Goal: Answer question/provide support: Share knowledge or assist other users

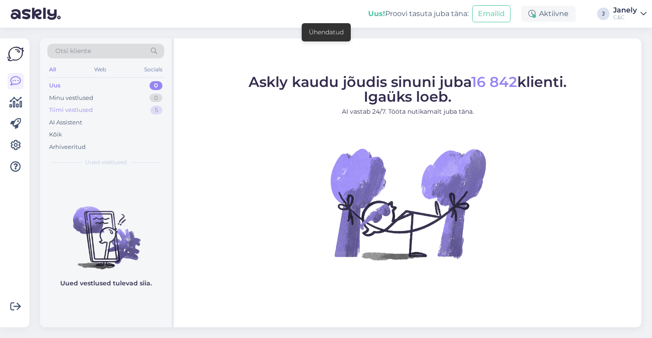
click at [127, 105] on div "Tiimi vestlused 5" at bounding box center [105, 110] width 117 height 12
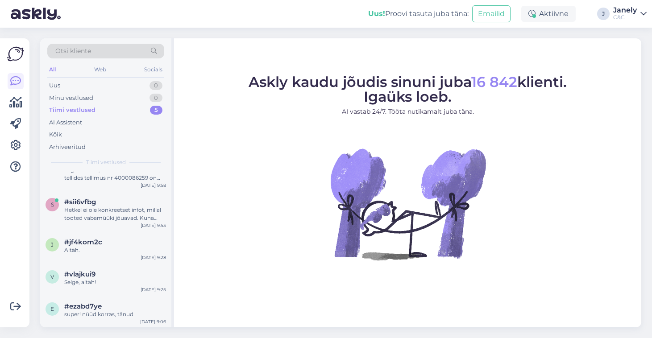
scroll to position [20, 0]
click at [136, 319] on div "e #ezabd7ye super! nüüd korras, tänud [DATE] 9:06" at bounding box center [105, 313] width 131 height 32
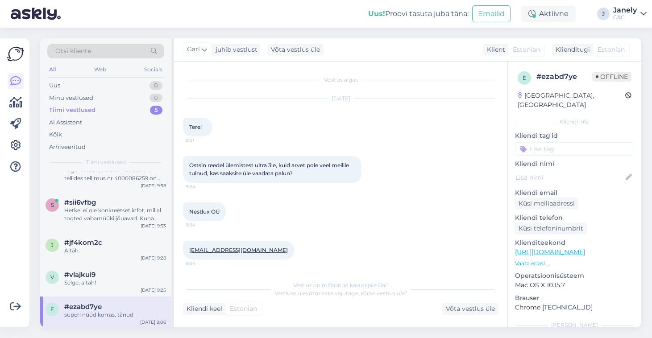
scroll to position [0, 0]
click at [111, 91] on div "Uus 0" at bounding box center [105, 85] width 117 height 12
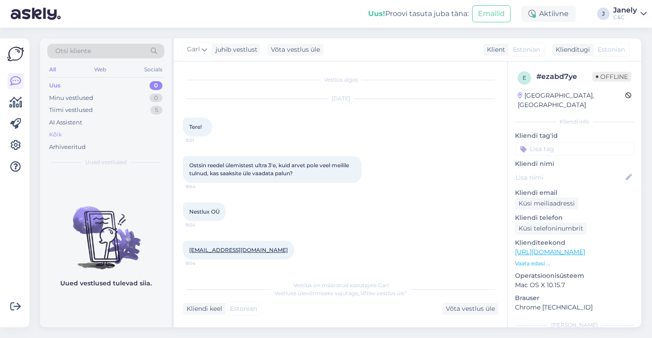
click at [59, 135] on div "Kõik" at bounding box center [55, 134] width 13 height 9
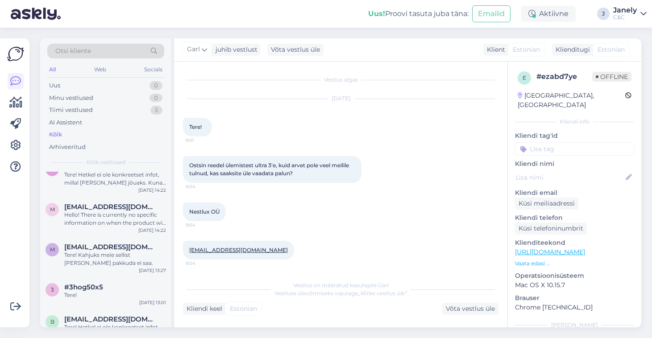
scroll to position [771, 0]
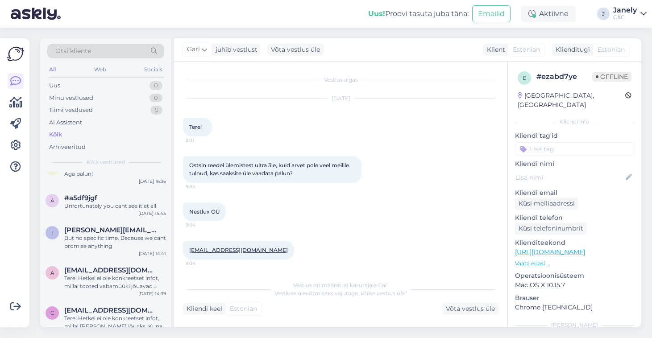
click at [33, 202] on div "Võimalused Veendu, et Askly loob sulle väärtust. Sulge Ühenda FB ja IG sõnumid …" at bounding box center [17, 183] width 35 height 310
click at [106, 80] on div "Uus 0" at bounding box center [105, 85] width 117 height 12
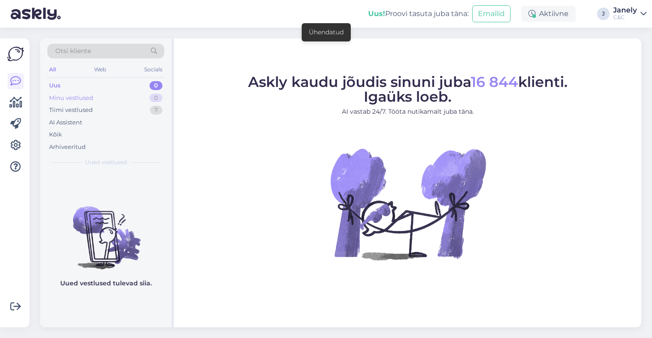
click at [132, 103] on div "Minu vestlused 0" at bounding box center [105, 98] width 117 height 12
click at [119, 108] on div "Tiimi vestlused 7" at bounding box center [105, 110] width 117 height 12
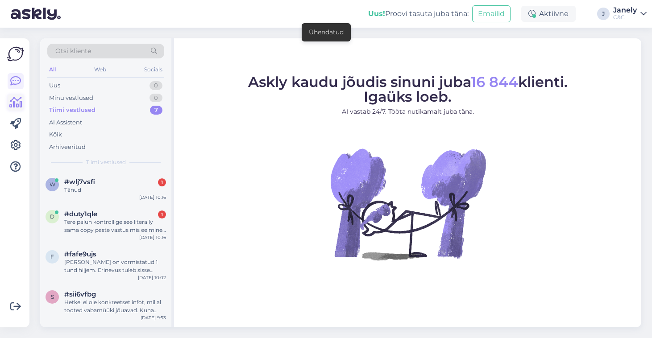
click at [13, 103] on icon at bounding box center [15, 102] width 13 height 11
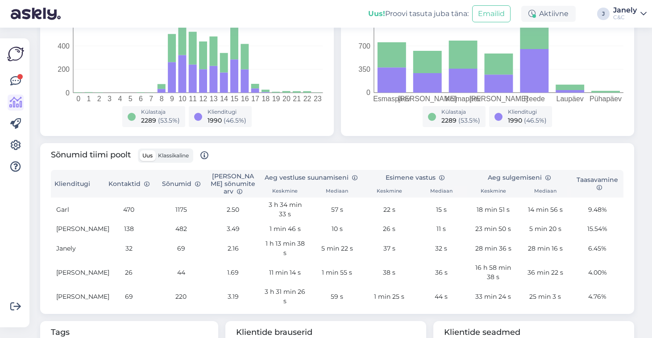
scroll to position [84, 0]
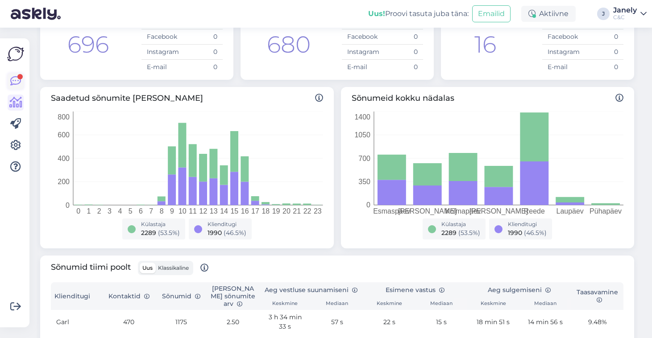
click at [12, 80] on icon at bounding box center [15, 81] width 11 height 11
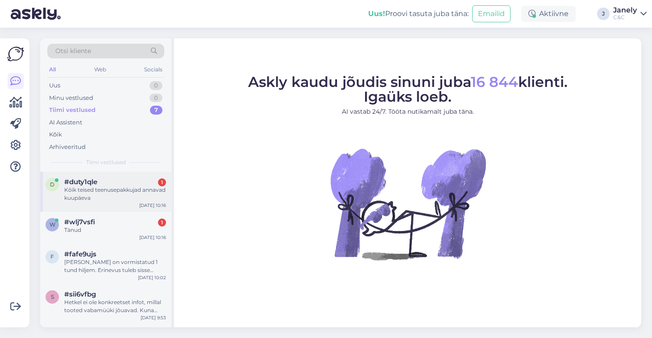
click at [92, 181] on span "#duty1qle" at bounding box center [80, 182] width 33 height 8
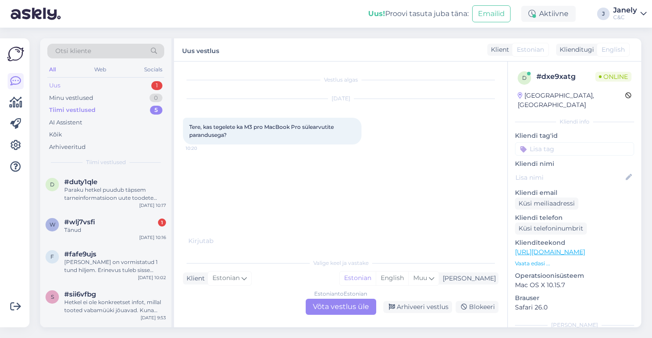
click at [112, 87] on div "Uus 1" at bounding box center [105, 85] width 117 height 12
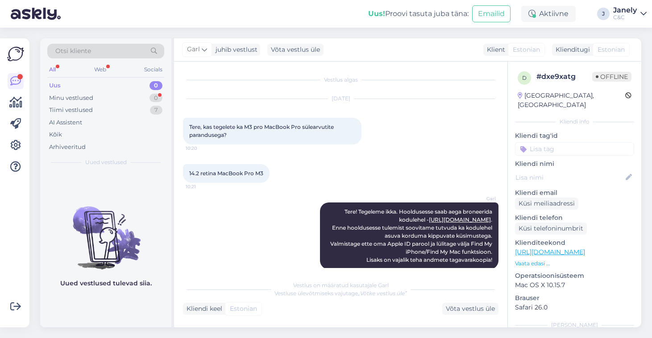
scroll to position [11, 0]
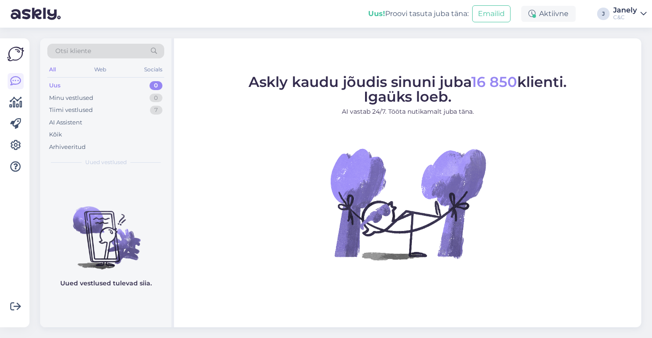
click at [160, 257] on img at bounding box center [105, 230] width 131 height 80
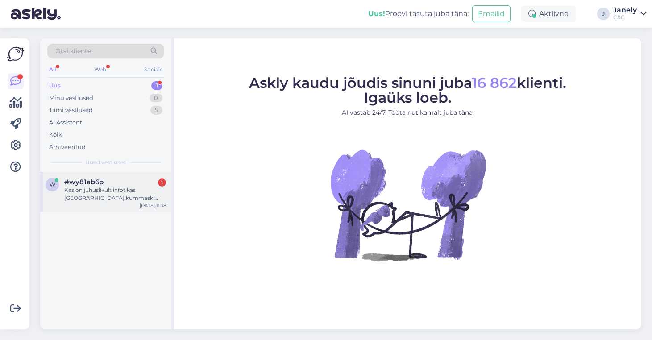
click at [85, 206] on div "w #wy81ab6p 1 Kas on juhuslikult infot kas [GEOGRAPHIC_DATA] kummaski poes on a…" at bounding box center [105, 192] width 131 height 40
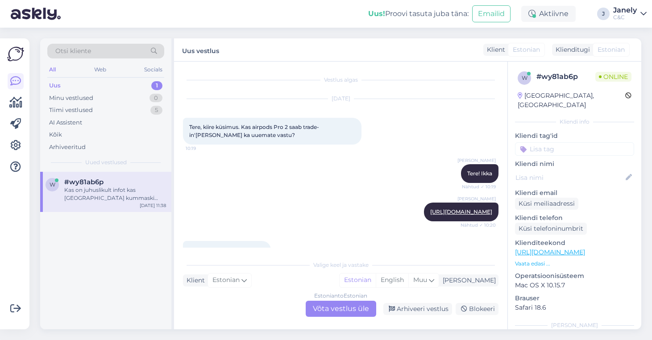
scroll to position [87, 0]
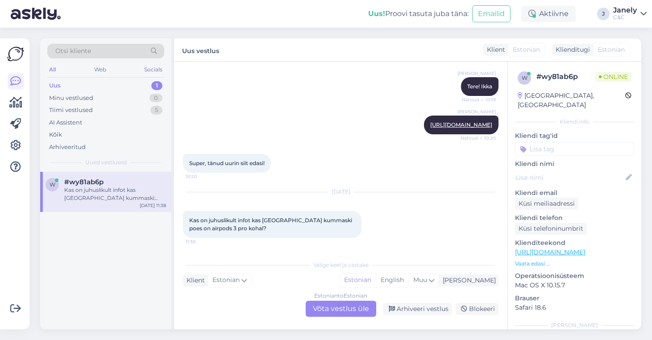
click at [339, 309] on div "Estonian to Estonian Võta vestlus üle" at bounding box center [340, 309] width 70 height 16
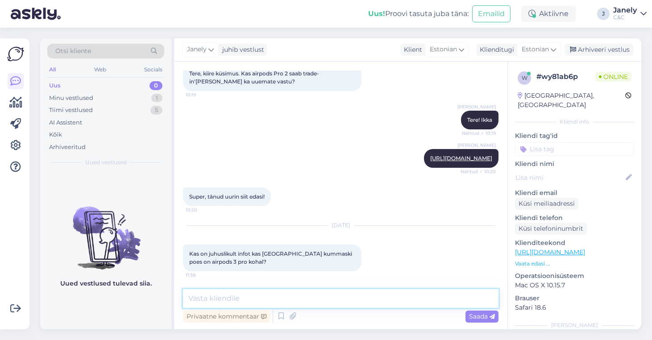
click at [326, 300] on textarea at bounding box center [340, 298] width 315 height 19
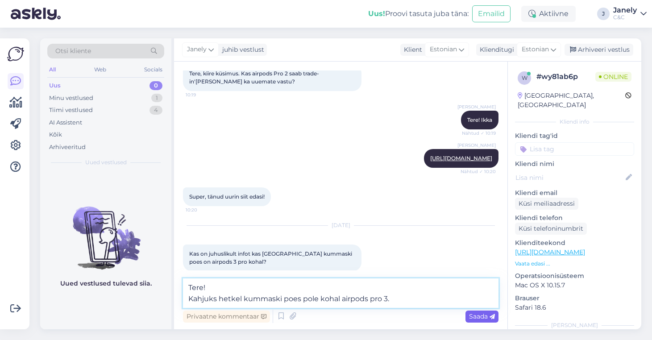
type textarea "Tere! Kahjuks hetkel kummaski poes pole kohal airpods pro 3."
click at [470, 316] on span "Saada" at bounding box center [482, 316] width 26 height 8
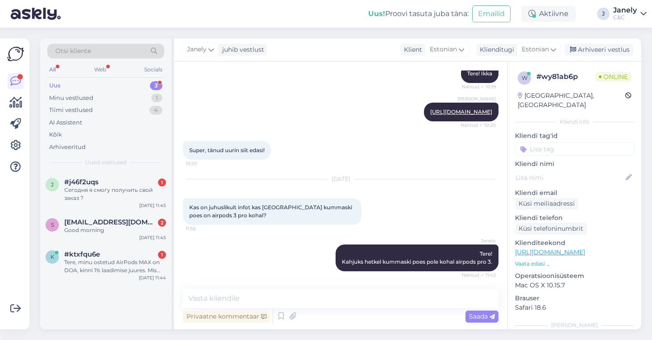
scroll to position [138, 0]
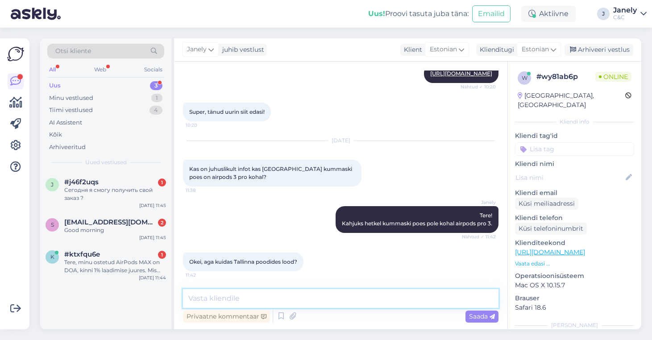
click at [265, 297] on textarea at bounding box center [340, 298] width 315 height 19
type textarea "Kahjuks ei ole ka teise C&C poodides kohapeal"
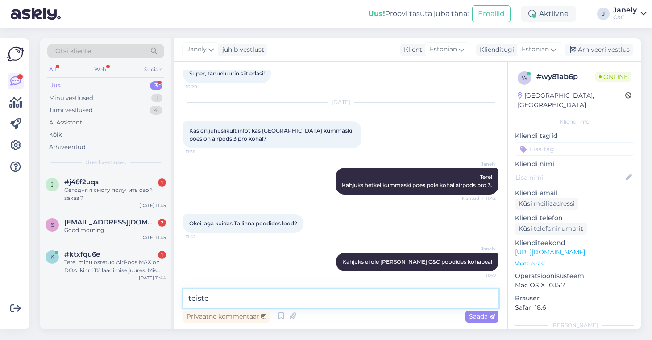
type textarea "teistes"
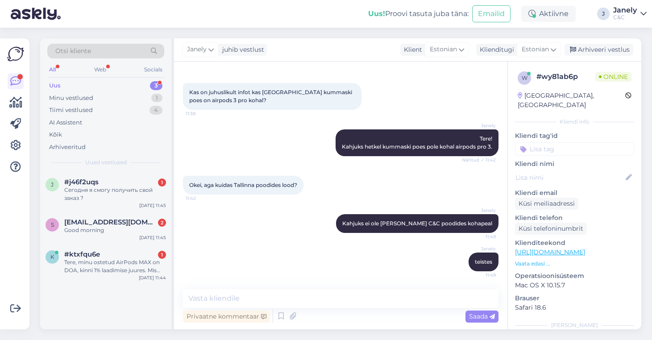
click at [132, 300] on div "j #j46f2uqs 1 Сегодня я смогу получить свой заказ ? Sep 22 11:45 s smritydolly0…" at bounding box center [105, 250] width 131 height 157
click at [182, 24] on div "Uus! Proovi tasuta juba täna: Emailid Aktiivne J Janely C&C" at bounding box center [326, 14] width 652 height 28
click at [306, 16] on div "Uus! Proovi tasuta juba täna: Emailid Aktiivne J Janely C&C" at bounding box center [326, 14] width 652 height 28
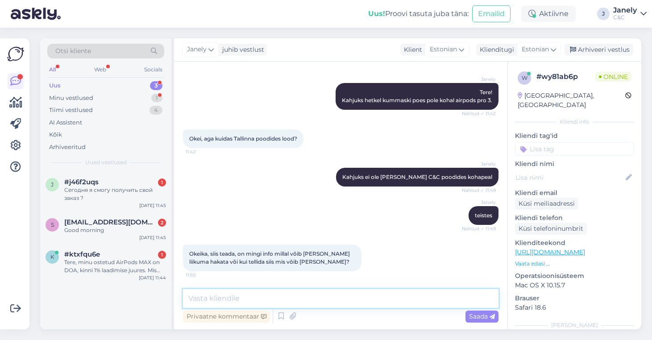
click at [293, 298] on textarea at bounding box center [340, 298] width 315 height 19
paste textarea "etkel ei ole konkreetset infot, millal toode kohale jõuaks. Kuna eeltellimusi o…"
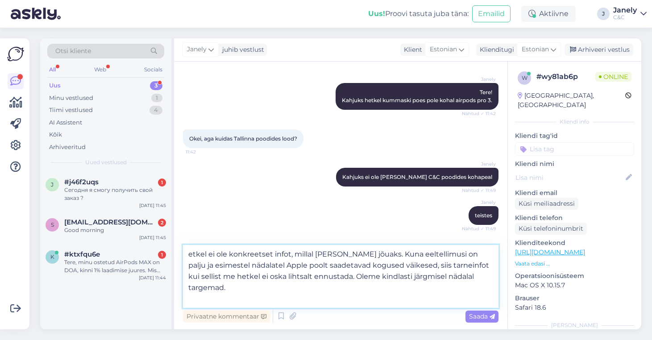
click at [188, 256] on textarea "etkel ei ole konkreetset infot, millal toode kohale jõuaks. Kuna eeltellimusi o…" at bounding box center [340, 276] width 315 height 63
type textarea "Hetkel ei ole konkreetset infot, millal toode kohale jõuaks. Kuna eeltellimusi …"
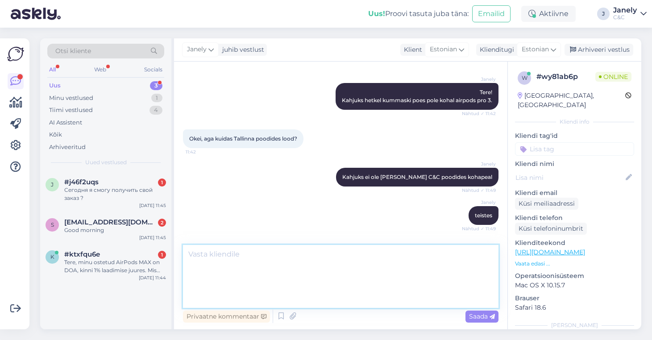
scroll to position [332, 0]
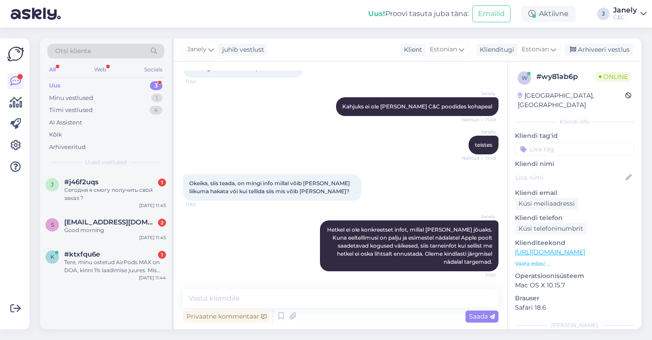
click at [319, 32] on div "Otsi kliente All Web Socials Uus 3 Minu vestlused 1 Tiimi vestlused 4 AI Assist…" at bounding box center [343, 184] width 617 height 312
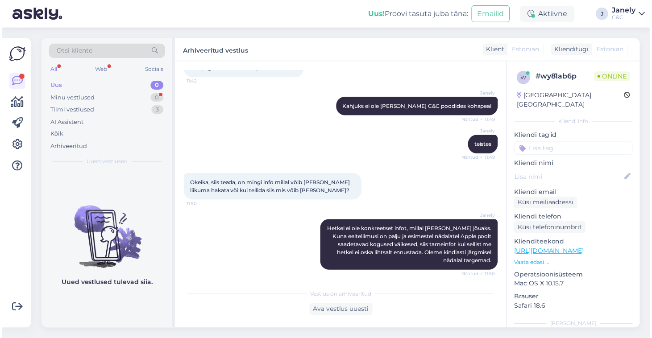
scroll to position [370, 0]
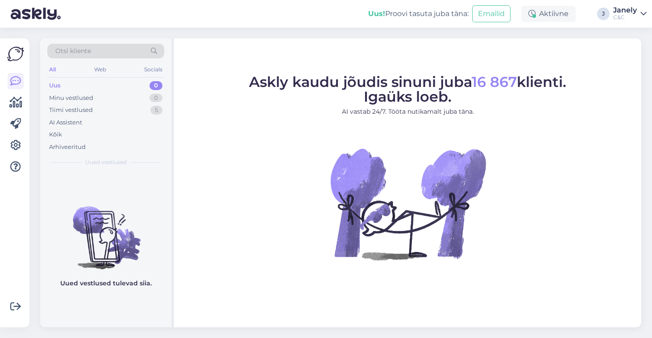
click at [330, 2] on div "Uus! Proovi tasuta [PERSON_NAME]: Emailid Aktiivne J Janely C&C" at bounding box center [326, 14] width 652 height 28
click at [72, 106] on div "Tiimi vestlused" at bounding box center [71, 110] width 44 height 9
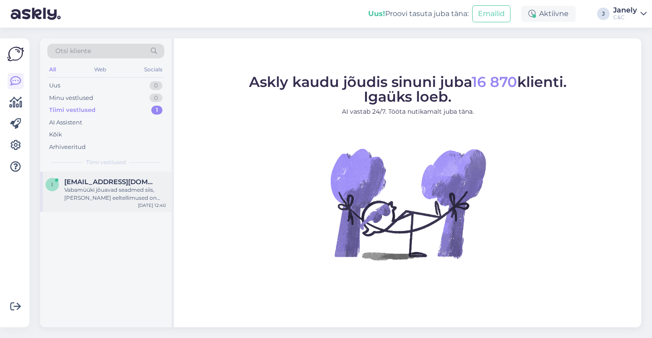
click at [111, 191] on div "Vabamüüki jõuavad seadmed siis, [PERSON_NAME] eeltellimused on täidetud aga het…" at bounding box center [115, 194] width 102 height 16
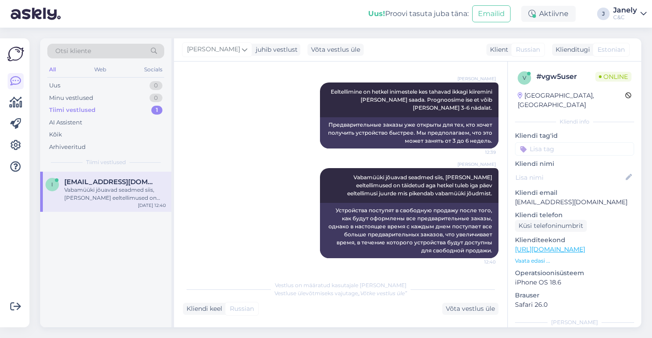
scroll to position [383, 0]
click at [320, 1] on div "Uus! Proovi tasuta juba täna: Emailid Aktiivne J Janely C&C" at bounding box center [326, 14] width 652 height 28
click at [129, 84] on div "Uus 1" at bounding box center [105, 85] width 117 height 12
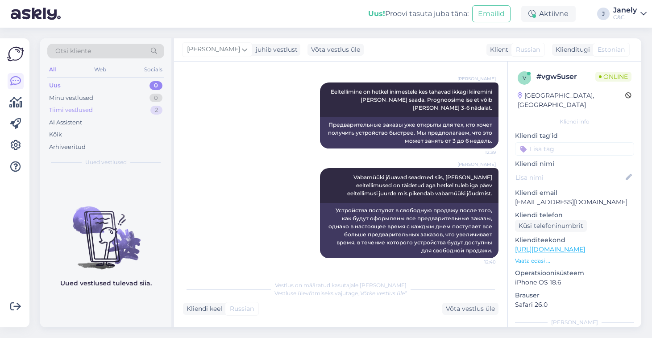
click at [140, 111] on div "Tiimi vestlused 2" at bounding box center [105, 110] width 117 height 12
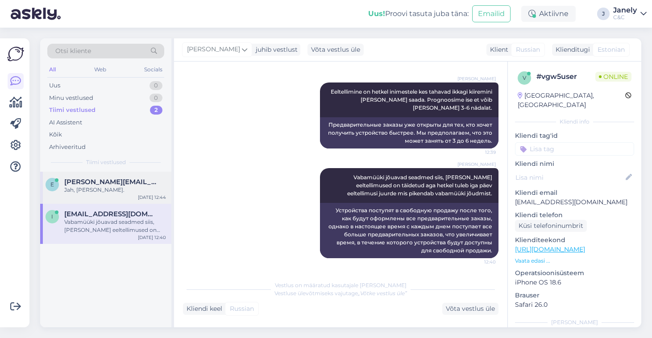
click at [134, 183] on div "[PERSON_NAME][EMAIL_ADDRESS][DOMAIN_NAME]" at bounding box center [115, 182] width 102 height 8
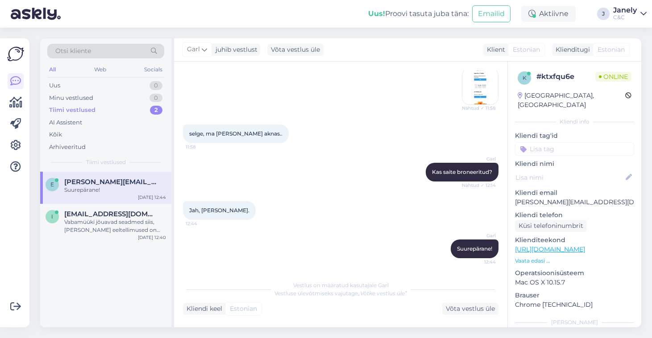
scroll to position [651, 0]
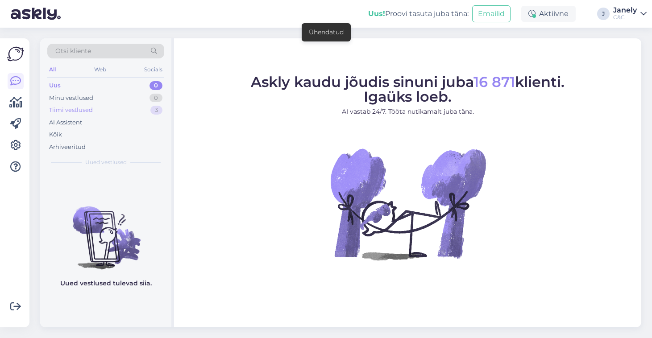
click at [130, 108] on div "Tiimi vestlused 3" at bounding box center [105, 110] width 117 height 12
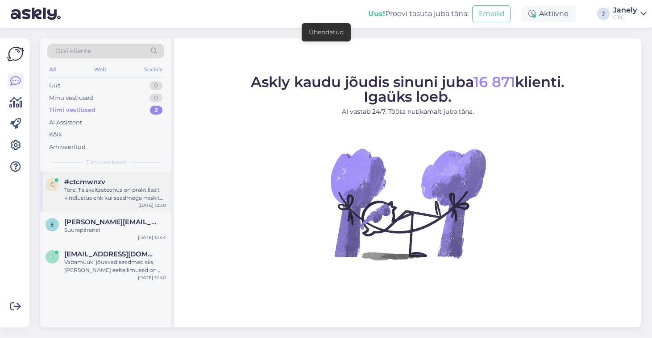
click at [147, 204] on div "Sep 22 12:50" at bounding box center [152, 205] width 28 height 7
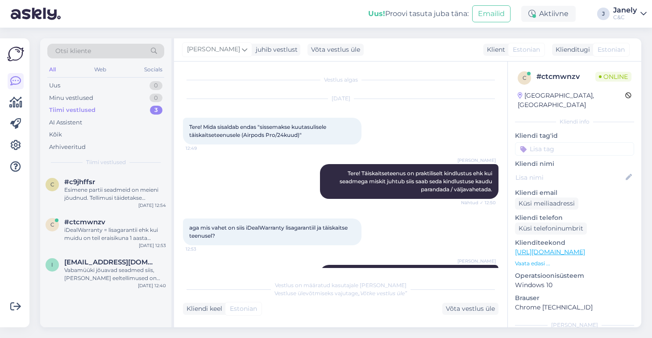
scroll to position [41, 0]
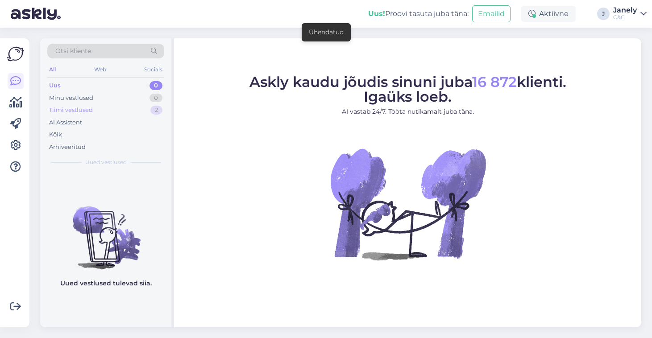
click at [130, 112] on div "Tiimi vestlused 2" at bounding box center [105, 110] width 117 height 12
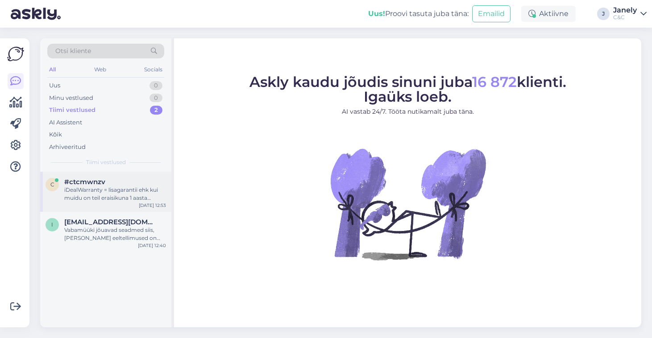
click at [113, 207] on div "c #ctcmwnzv iDealWarranty = lisagarantii ehk kui muidu on teil eraisikuna 1 aas…" at bounding box center [105, 192] width 131 height 40
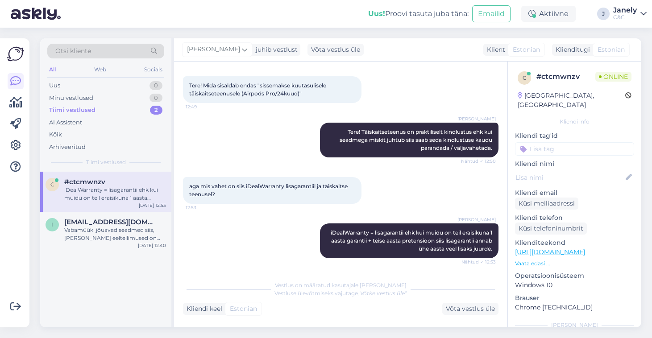
scroll to position [88, 0]
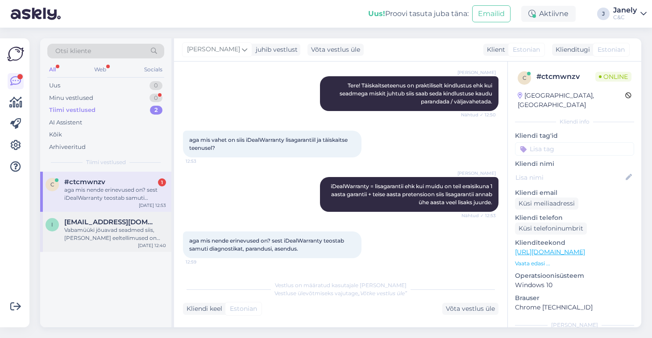
click at [119, 228] on div "Vabamüüki jõuavad seadmed siis, [PERSON_NAME] eeltellimused on täidetud aga het…" at bounding box center [115, 234] width 102 height 16
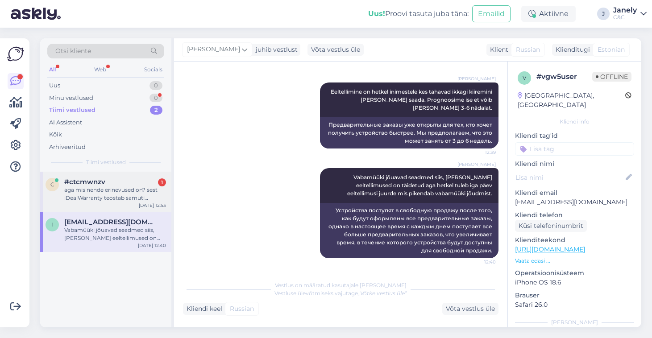
scroll to position [383, 0]
click at [92, 98] on div "Minu vestlused" at bounding box center [71, 98] width 44 height 9
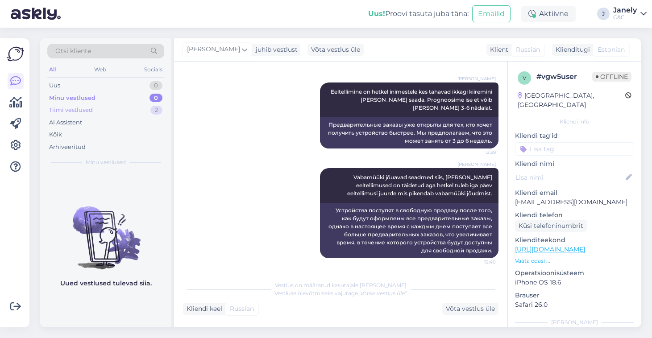
click at [87, 107] on div "Tiimi vestlused" at bounding box center [71, 110] width 44 height 9
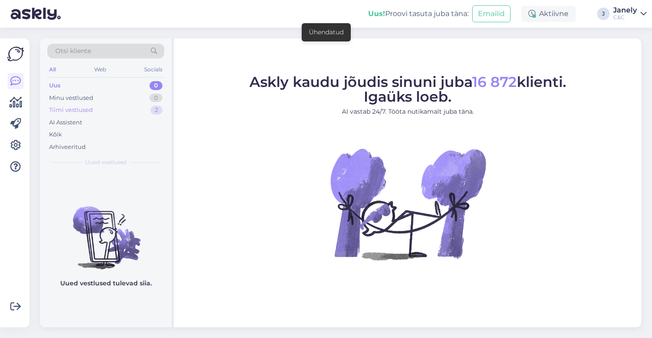
click at [141, 111] on div "Tiimi vestlused 2" at bounding box center [105, 110] width 117 height 12
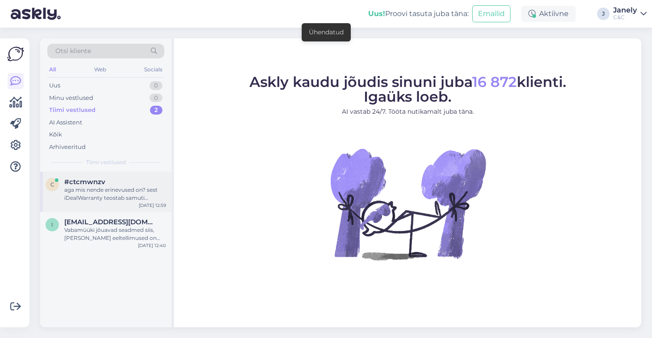
click at [136, 183] on div "#ctcmwnzv" at bounding box center [115, 182] width 102 height 8
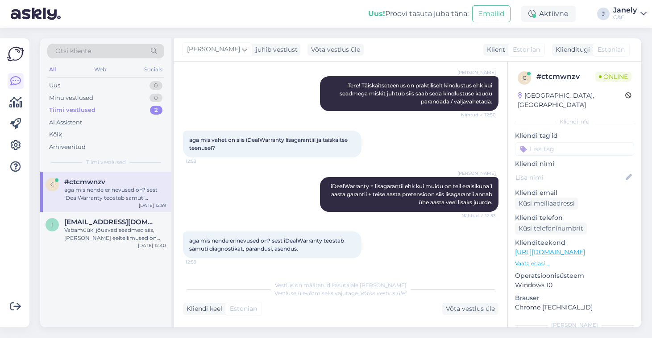
scroll to position [150, 0]
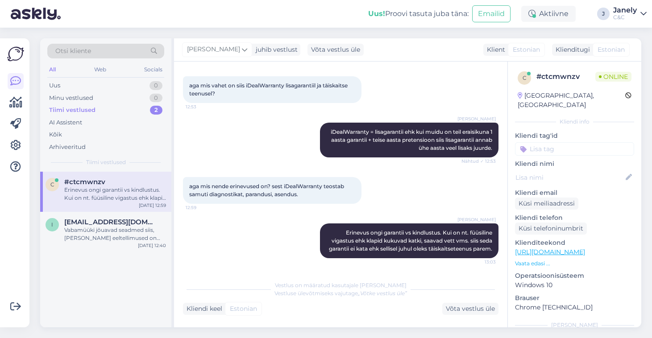
click at [226, 21] on div "Uus! Proovi tasuta juba täna: Emailid Aktiivne J Janely C&C" at bounding box center [326, 14] width 652 height 28
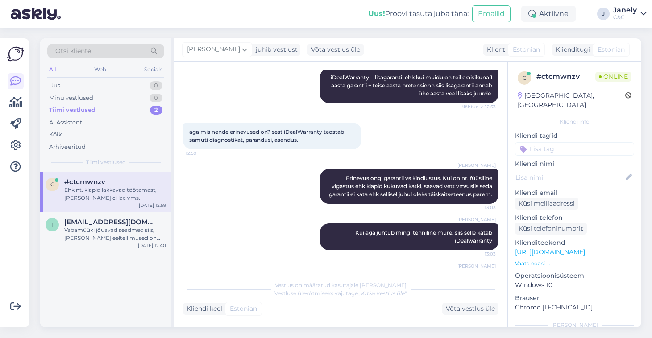
scroll to position [235, 0]
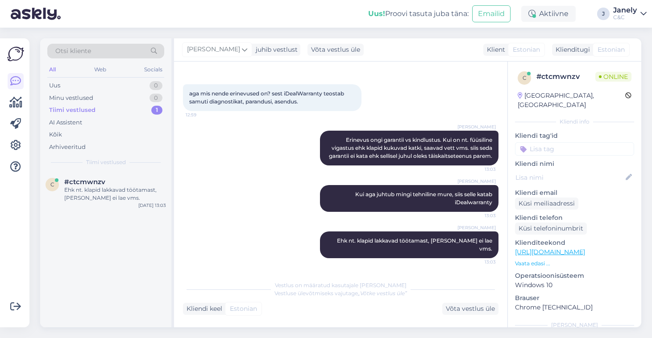
click at [136, 259] on div "c #ctcmwnzv Ehk nt. klapid lakkavad töötamast, karp enam ei lae vms. Sep 22 13:…" at bounding box center [105, 250] width 131 height 156
click at [116, 239] on div "c #ctcmwnzv Sep 22 13:03" at bounding box center [105, 250] width 131 height 156
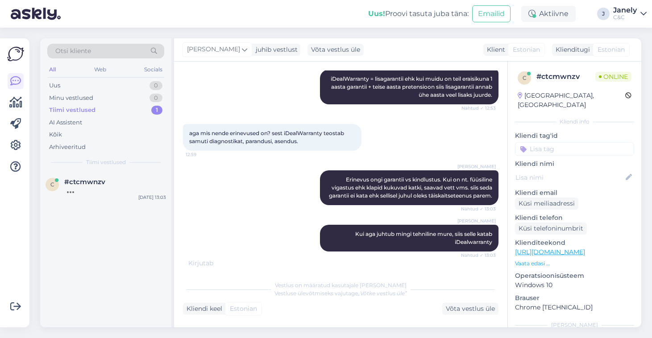
scroll to position [197, 0]
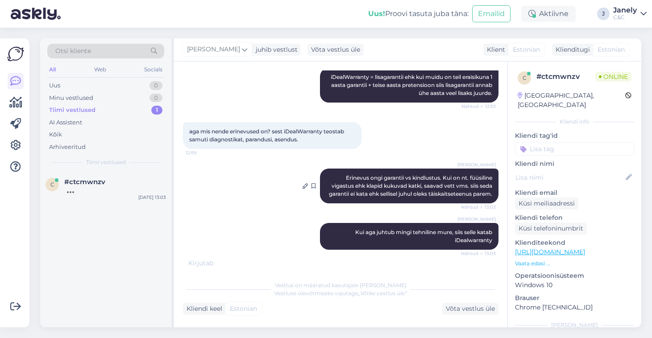
drag, startPoint x: 348, startPoint y: 178, endPoint x: 465, endPoint y: 204, distance: 119.6
click at [477, 203] on div "Ross Erinevus ongi garantii vs kindlustus. Kui on nt. füüsiline vigastus ehk kl…" at bounding box center [409, 186] width 178 height 35
click at [338, 180] on div "Ross Erinevus ongi garantii vs kindlustus. Kui on nt. füüsiline vigastus ehk kl…" at bounding box center [409, 186] width 178 height 35
drag, startPoint x: 341, startPoint y: 178, endPoint x: 487, endPoint y: 209, distance: 149.8
click at [487, 203] on div "Ross Erinevus ongi garantii vs kindlustus. Kui on nt. füüsiline vigastus ehk kl…" at bounding box center [409, 186] width 178 height 35
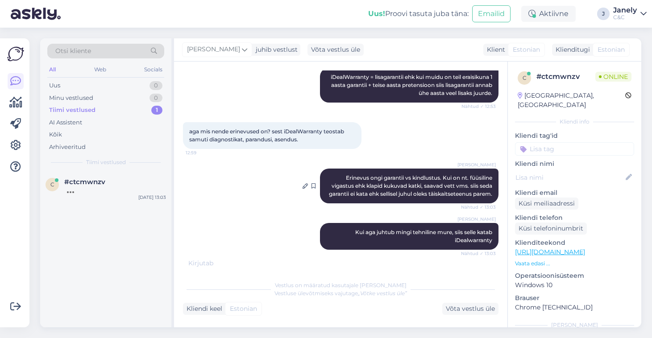
copy span "Erinevus ongi garantii vs kindlustus. Kui on nt. füüsiline vigastus ehk klapid …"
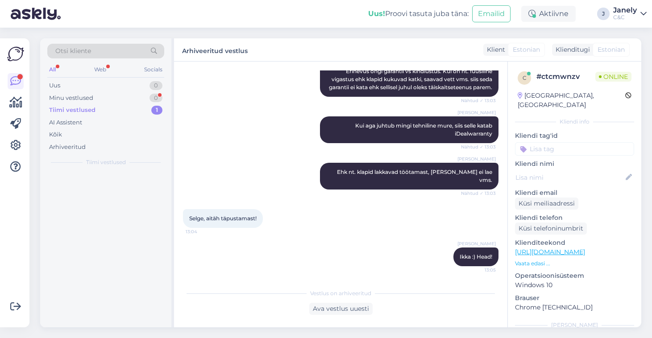
scroll to position [304, 0]
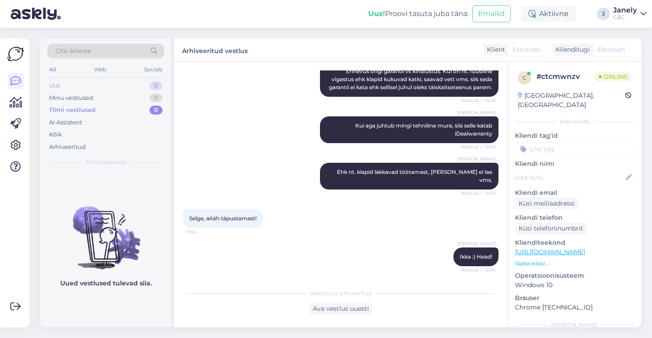
click at [115, 83] on div "Uus 0" at bounding box center [105, 85] width 117 height 12
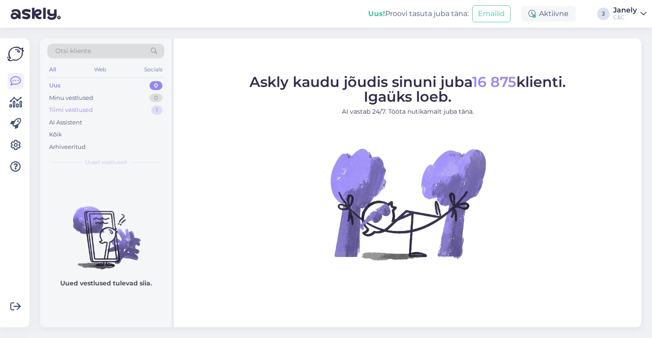
click at [121, 114] on div "Tiimi vestlused 1" at bounding box center [105, 110] width 117 height 12
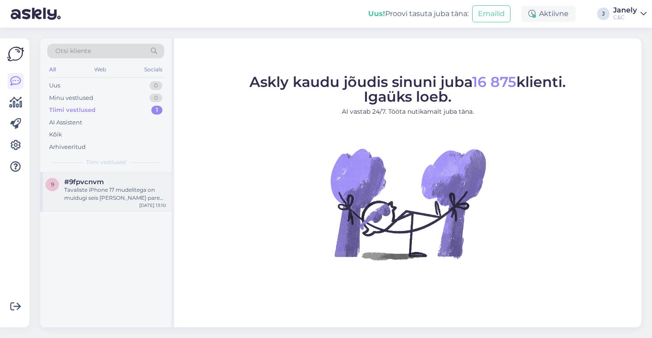
click at [131, 186] on div "Tavaliste iPhone 17 mudelitega on muidugi seis [PERSON_NAME] parem ehk eeltelli…" at bounding box center [115, 194] width 102 height 16
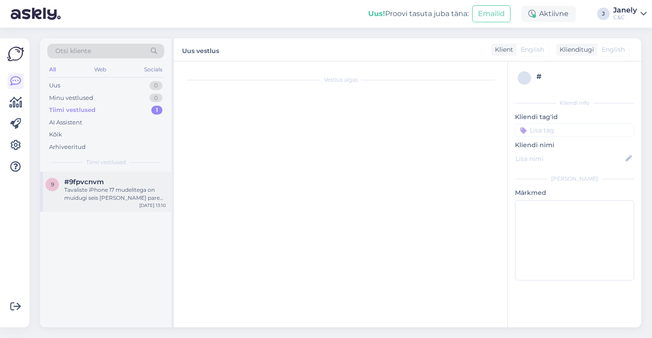
scroll to position [35, 0]
